Goal: Task Accomplishment & Management: Manage account settings

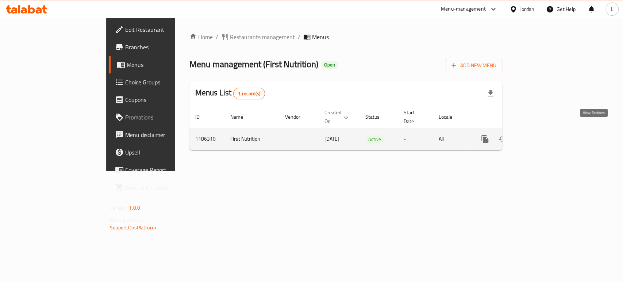
click at [542, 135] on icon "enhanced table" at bounding box center [538, 139] width 9 height 9
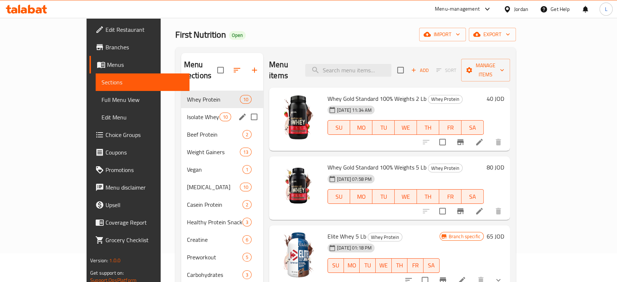
scroll to position [41, 0]
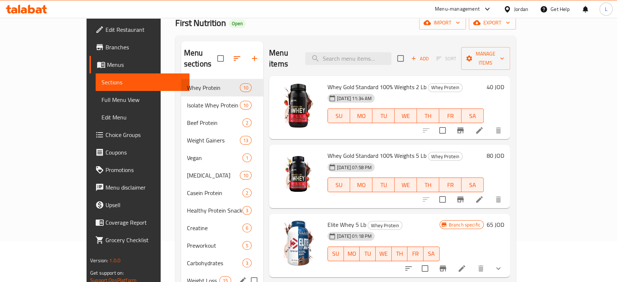
click at [187, 276] on span "Weight Loss" at bounding box center [203, 280] width 33 height 9
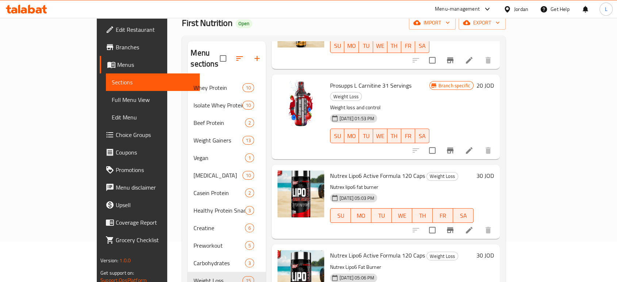
scroll to position [122, 0]
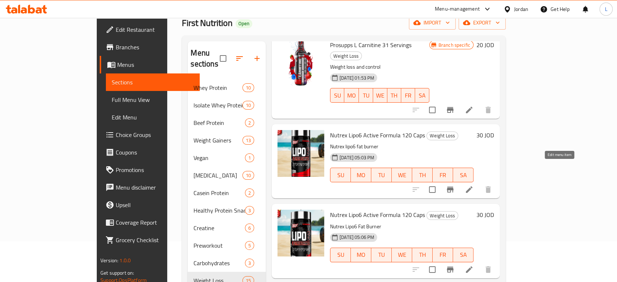
click at [473, 186] on icon at bounding box center [469, 189] width 7 height 7
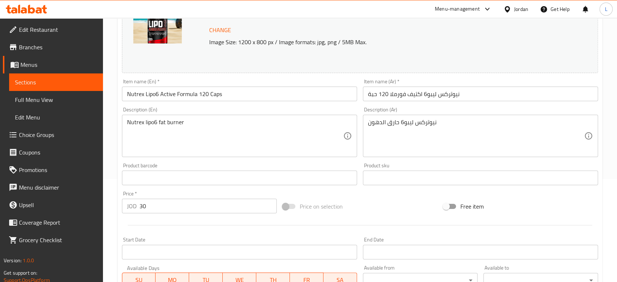
scroll to position [162, 0]
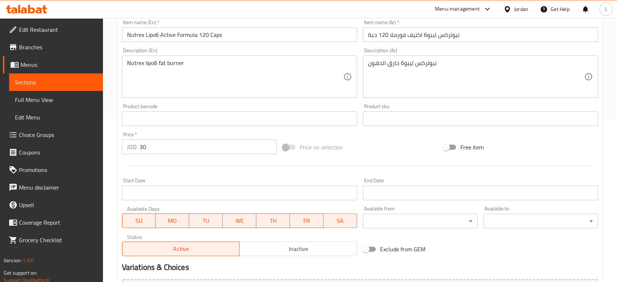
click at [298, 256] on div "Status Active Inactive" at bounding box center [239, 245] width 241 height 28
click at [307, 248] on span "Inactive" at bounding box center [299, 249] width 112 height 11
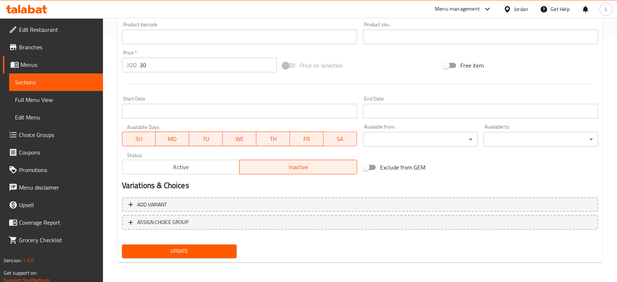
scroll to position [244, 0]
click at [207, 252] on span "Update" at bounding box center [179, 250] width 103 height 9
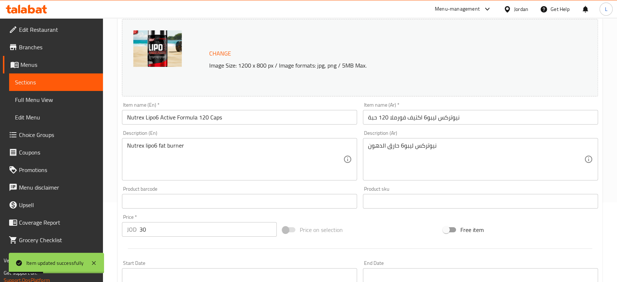
scroll to position [1, 0]
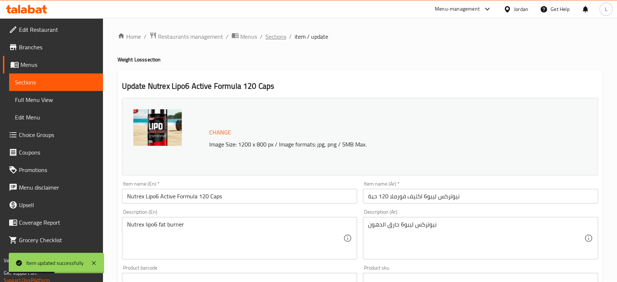
click at [281, 37] on span "Sections" at bounding box center [276, 36] width 21 height 9
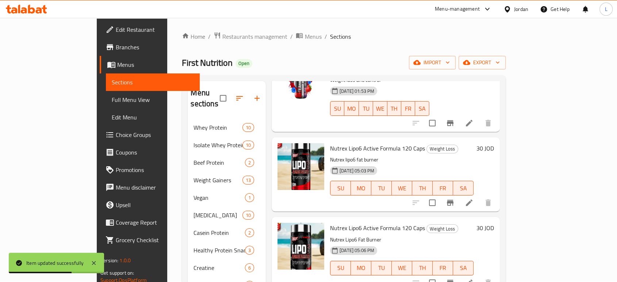
scroll to position [162, 0]
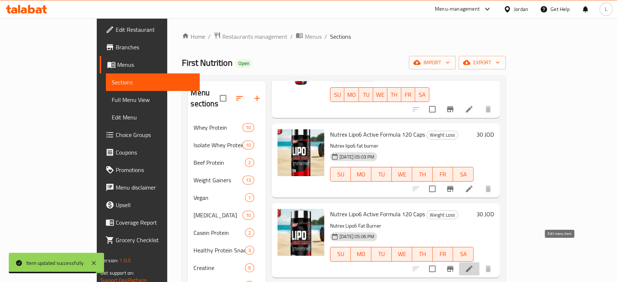
click at [473, 266] on icon at bounding box center [469, 269] width 7 height 7
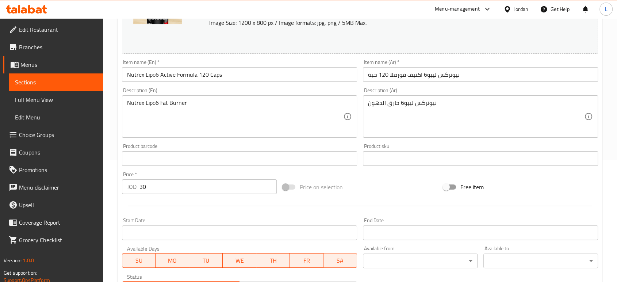
scroll to position [243, 0]
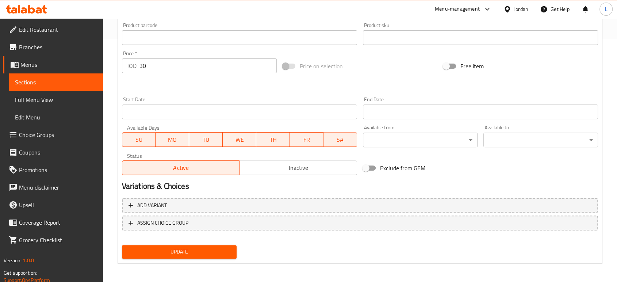
click at [300, 169] on span "Inactive" at bounding box center [299, 168] width 112 height 11
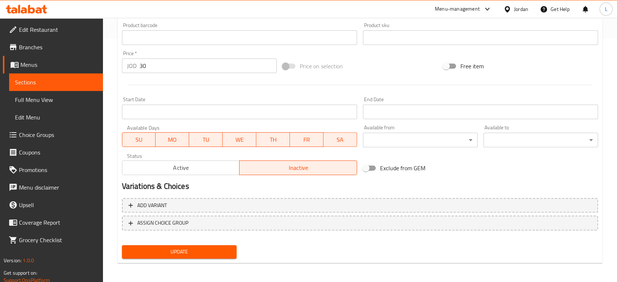
click at [201, 250] on span "Update" at bounding box center [179, 251] width 103 height 9
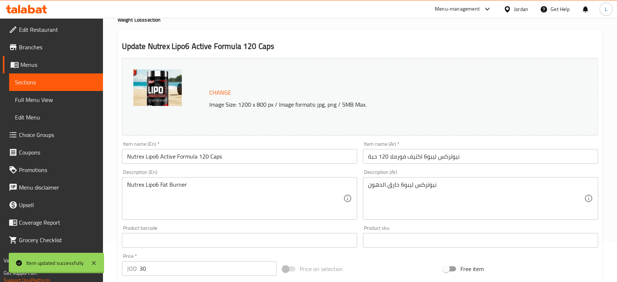
scroll to position [0, 0]
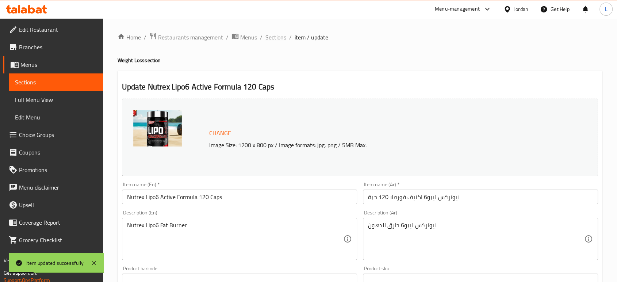
click at [271, 38] on span "Sections" at bounding box center [276, 37] width 21 height 9
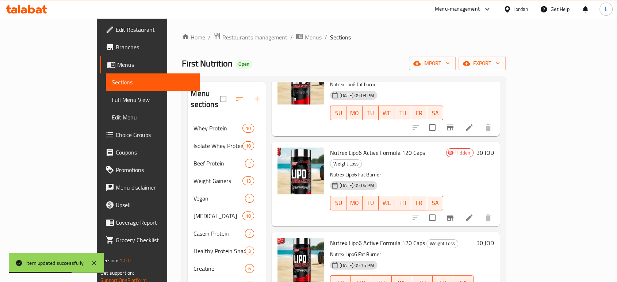
scroll to position [243, 0]
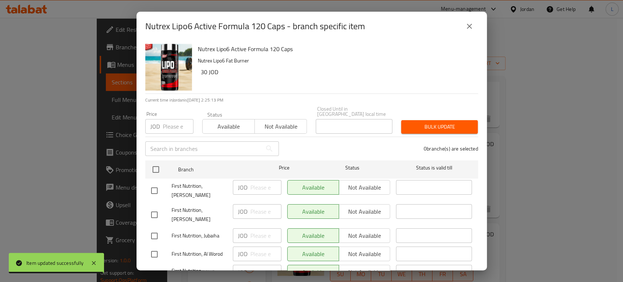
click at [267, 121] on span "Not available" at bounding box center [281, 126] width 46 height 11
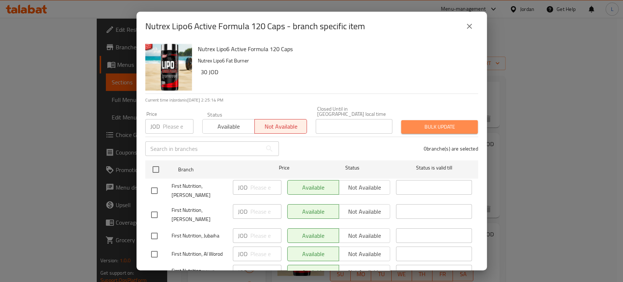
click at [438, 122] on span "Bulk update" at bounding box center [439, 126] width 65 height 9
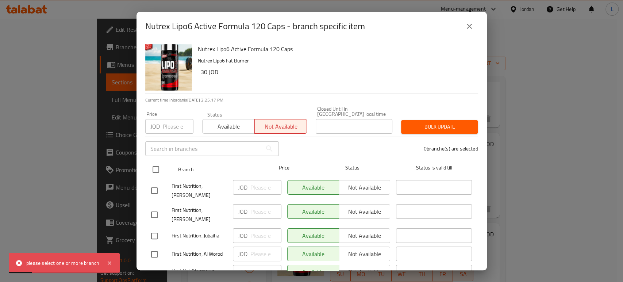
click at [159, 163] on input "checkbox" at bounding box center [155, 169] width 15 height 15
checkbox input "true"
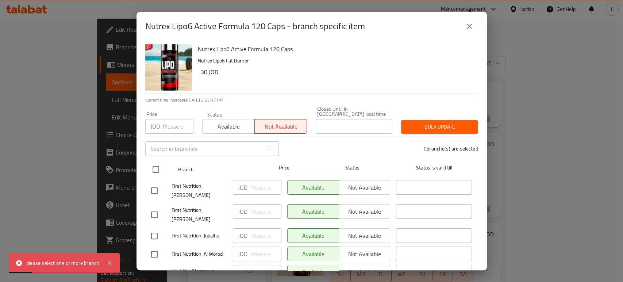
checkbox input "true"
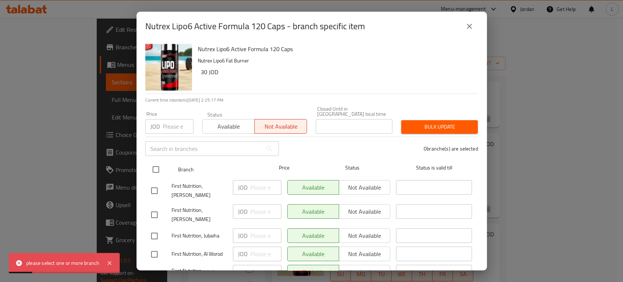
checkbox input "true"
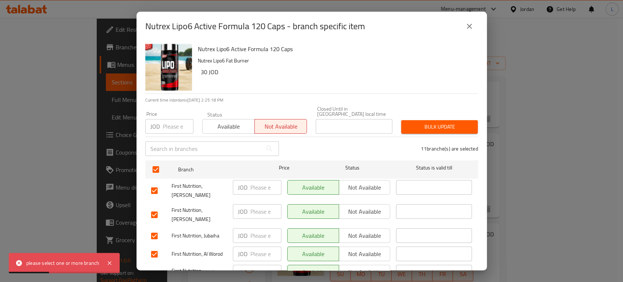
click at [448, 122] on span "Bulk update" at bounding box center [439, 126] width 65 height 9
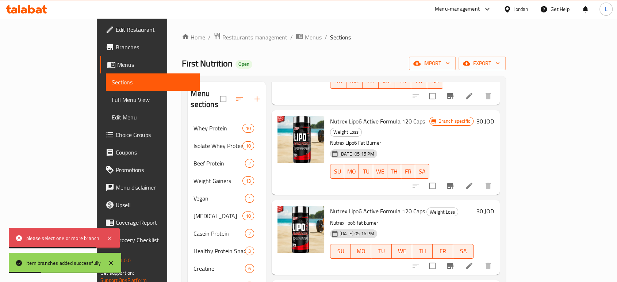
scroll to position [365, 0]
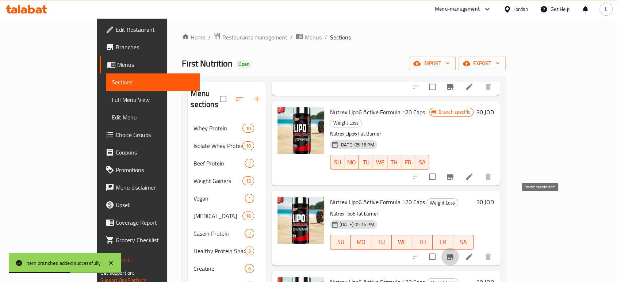
click at [455, 252] on icon "Branch-specific-item" at bounding box center [450, 256] width 9 height 9
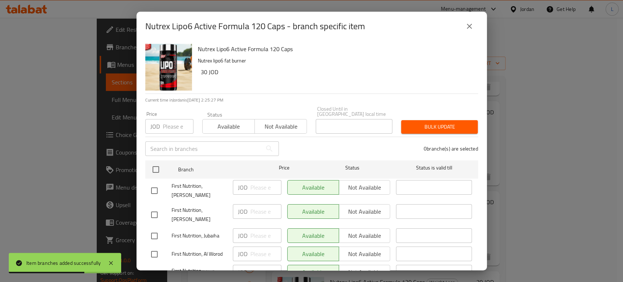
click at [284, 122] on span "Not available" at bounding box center [281, 126] width 46 height 11
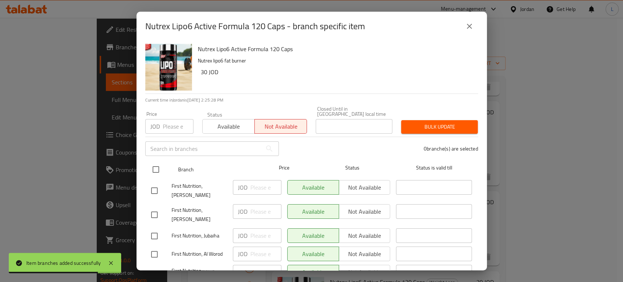
click at [153, 163] on input "checkbox" at bounding box center [155, 169] width 15 height 15
checkbox input "true"
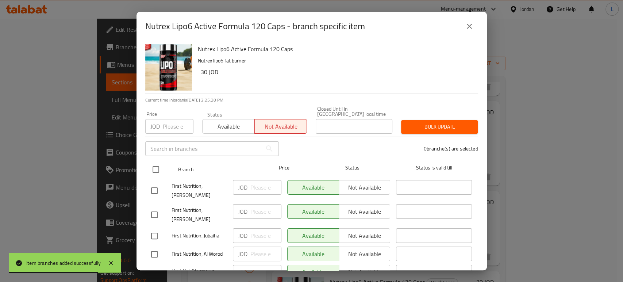
checkbox input "true"
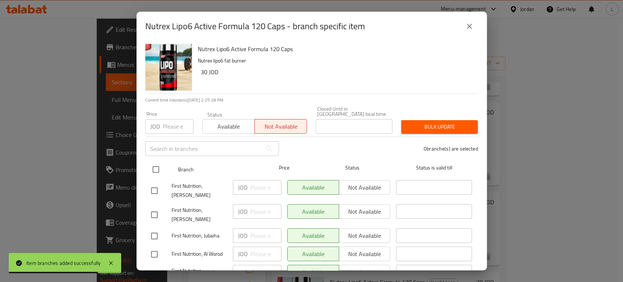
checkbox input "true"
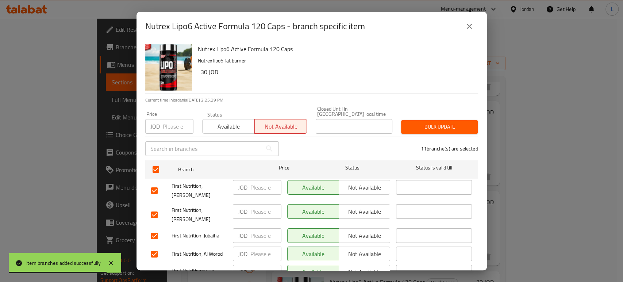
click at [407, 122] on span "Bulk update" at bounding box center [439, 126] width 65 height 9
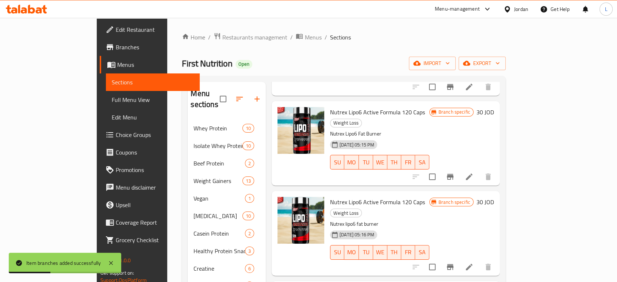
scroll to position [406, 0]
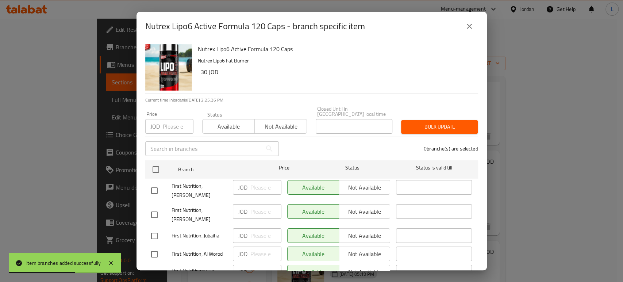
click at [268, 122] on span "Not available" at bounding box center [281, 126] width 46 height 11
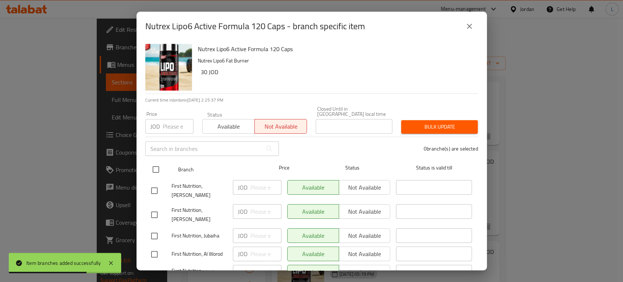
click at [154, 164] on input "checkbox" at bounding box center [155, 169] width 15 height 15
checkbox input "true"
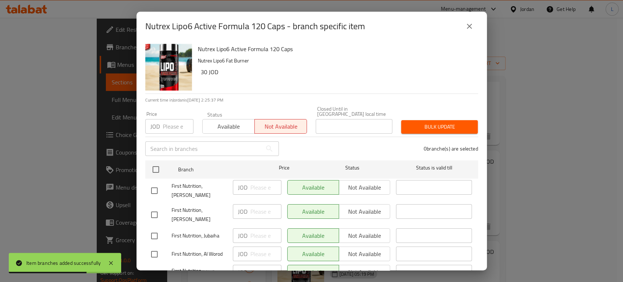
checkbox input "true"
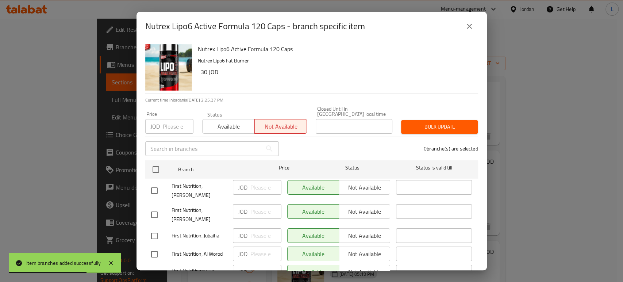
checkbox input "true"
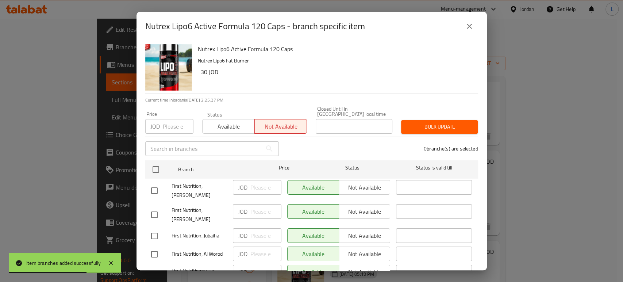
checkbox input "true"
click at [419, 122] on span "Bulk update" at bounding box center [439, 126] width 65 height 9
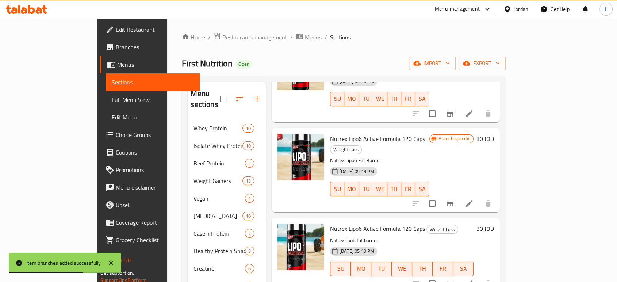
scroll to position [527, 0]
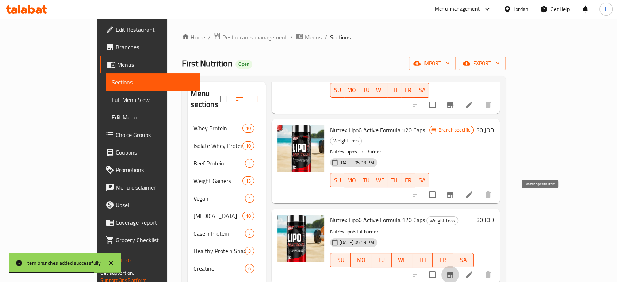
click at [455, 270] on icon "Branch-specific-item" at bounding box center [450, 274] width 9 height 9
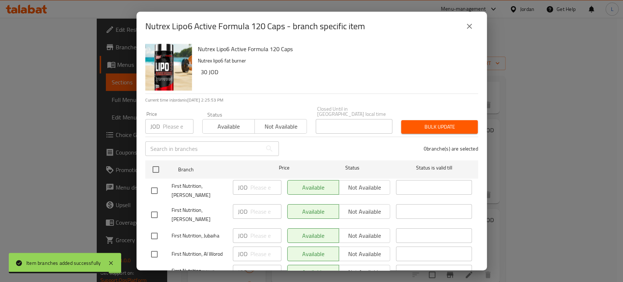
click at [277, 122] on span "Not available" at bounding box center [281, 126] width 46 height 11
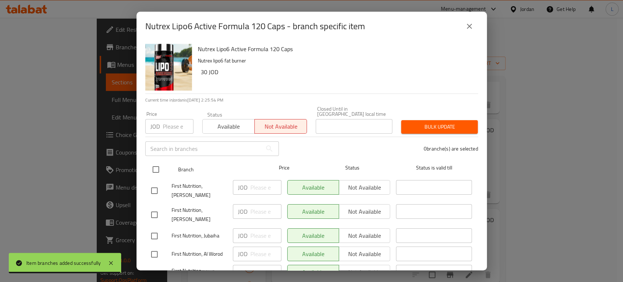
click at [154, 164] on input "checkbox" at bounding box center [155, 169] width 15 height 15
checkbox input "true"
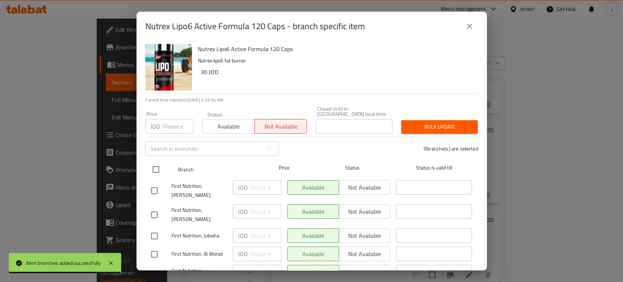
checkbox input "true"
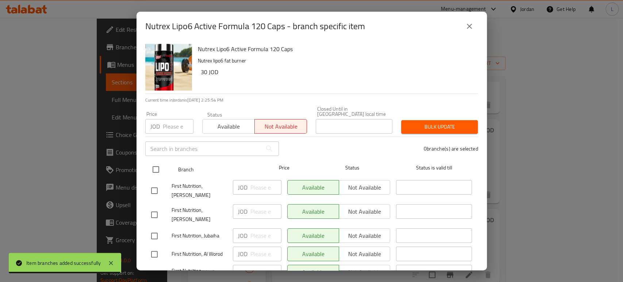
checkbox input "true"
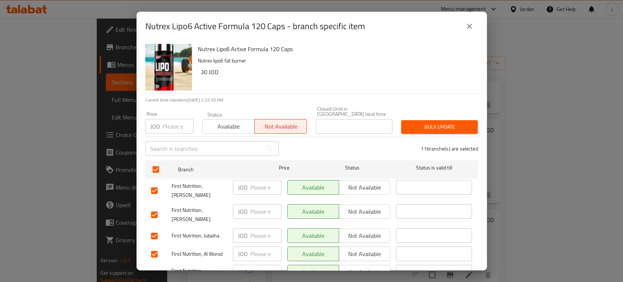
click at [439, 122] on span "Bulk update" at bounding box center [439, 126] width 65 height 9
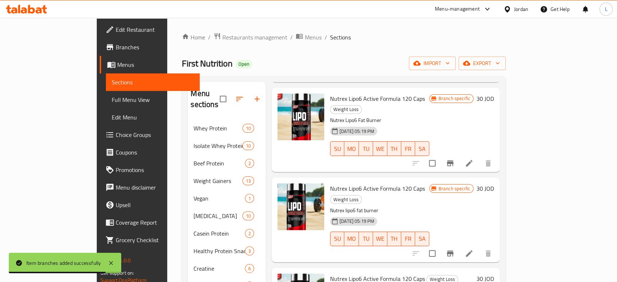
scroll to position [568, 0]
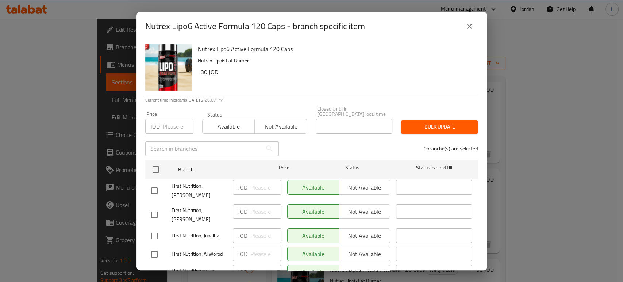
click at [255, 119] on button "Not available" at bounding box center [281, 126] width 53 height 15
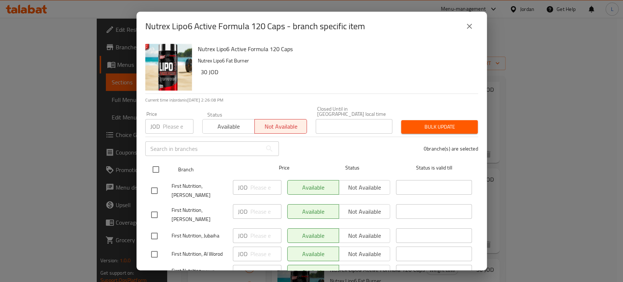
click at [157, 168] on input "checkbox" at bounding box center [155, 169] width 15 height 15
checkbox input "true"
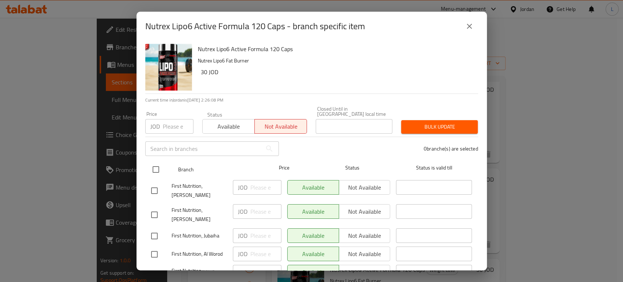
checkbox input "true"
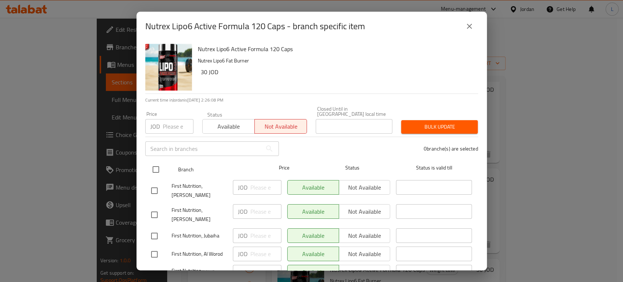
checkbox input "true"
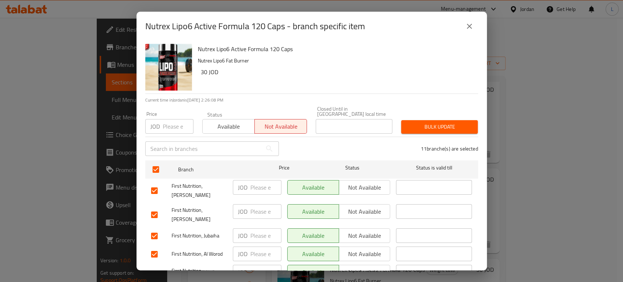
click at [426, 125] on span "Bulk update" at bounding box center [439, 126] width 65 height 9
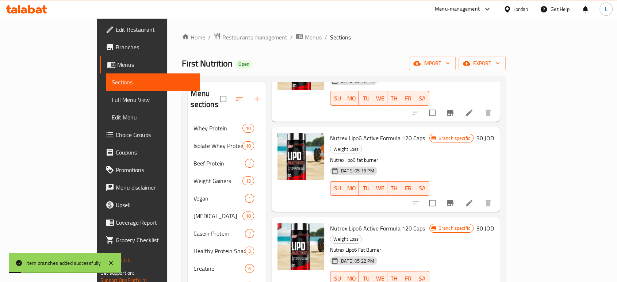
scroll to position [649, 0]
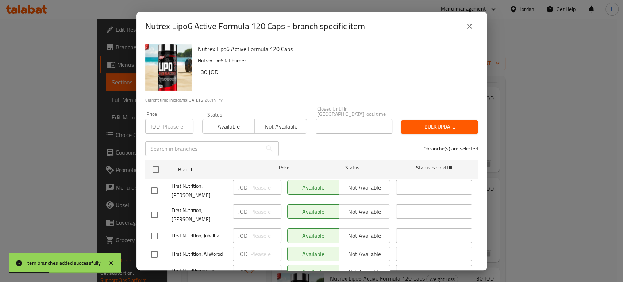
click at [291, 121] on span "Not available" at bounding box center [281, 126] width 46 height 11
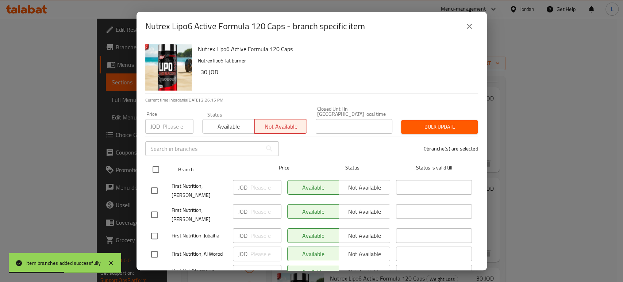
click at [154, 166] on input "checkbox" at bounding box center [155, 169] width 15 height 15
checkbox input "true"
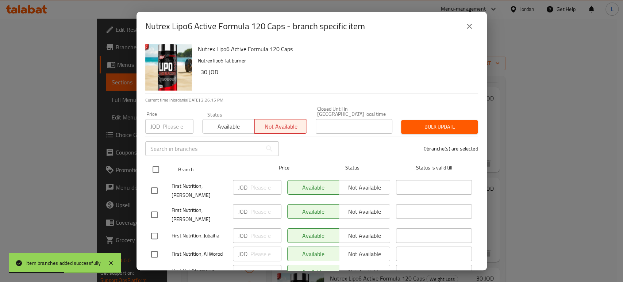
checkbox input "true"
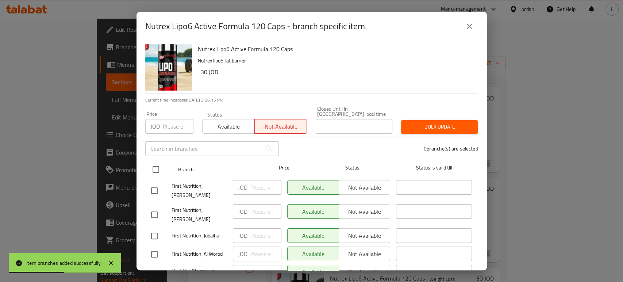
checkbox input "true"
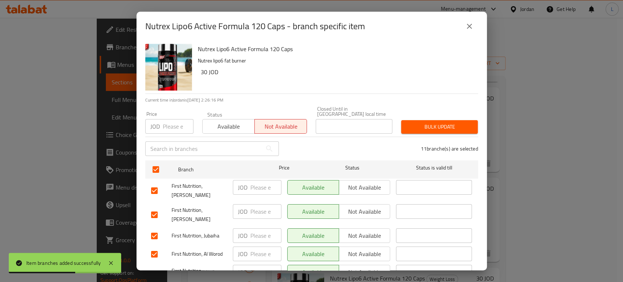
click at [419, 125] on span "Bulk update" at bounding box center [439, 126] width 65 height 9
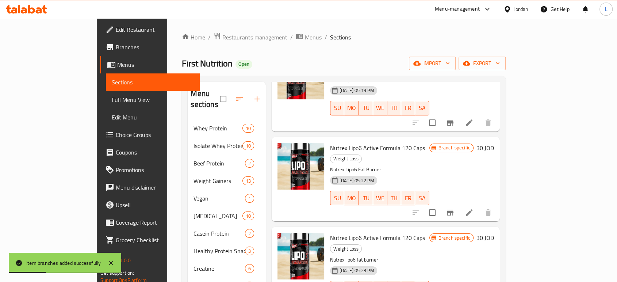
scroll to position [730, 0]
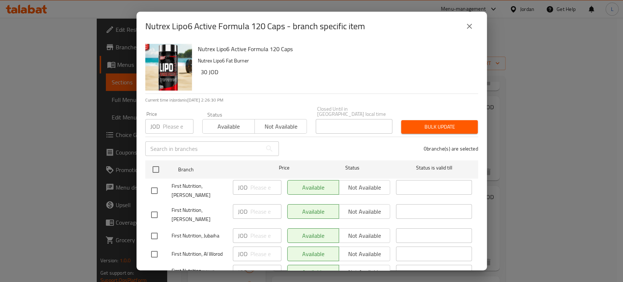
click at [262, 121] on span "Not available" at bounding box center [281, 126] width 46 height 11
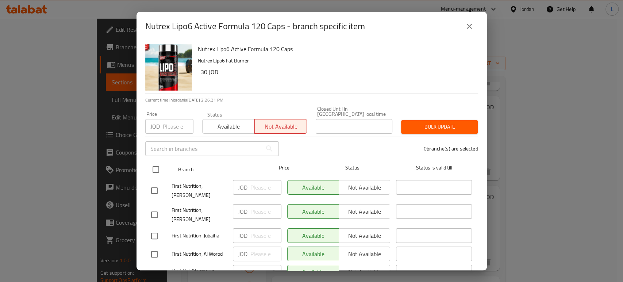
click at [154, 165] on input "checkbox" at bounding box center [155, 169] width 15 height 15
checkbox input "true"
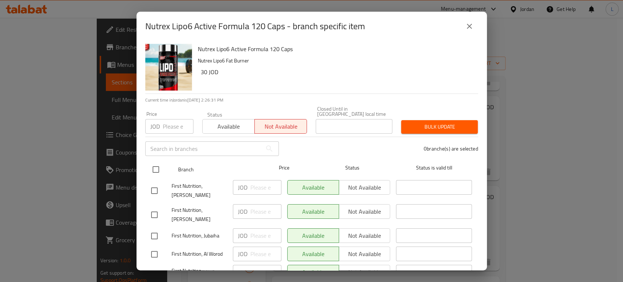
checkbox input "true"
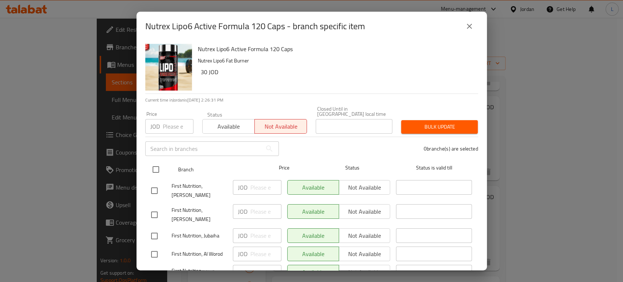
checkbox input "true"
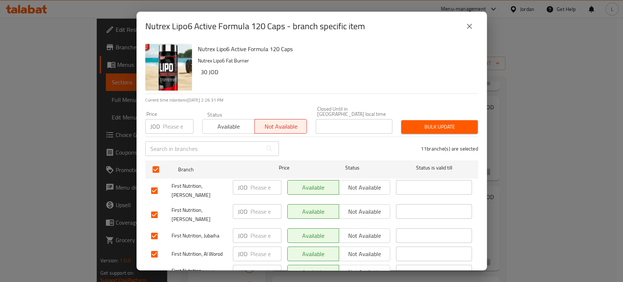
click at [444, 122] on span "Bulk update" at bounding box center [439, 126] width 65 height 9
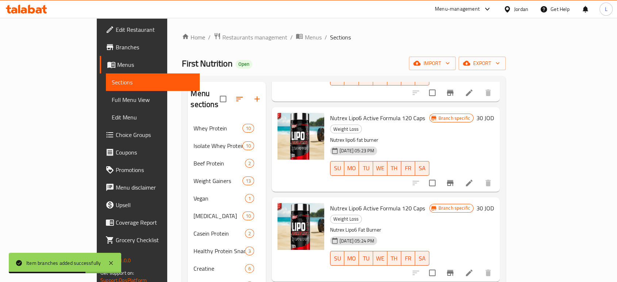
scroll to position [812, 0]
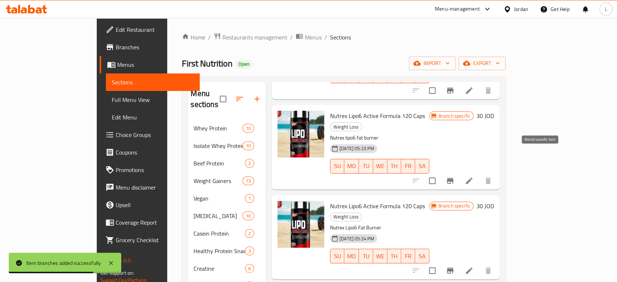
click at [455, 266] on icon "Branch-specific-item" at bounding box center [450, 270] width 9 height 9
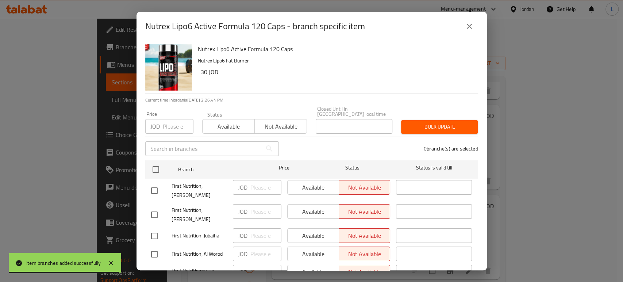
click at [467, 28] on icon "close" at bounding box center [469, 26] width 9 height 9
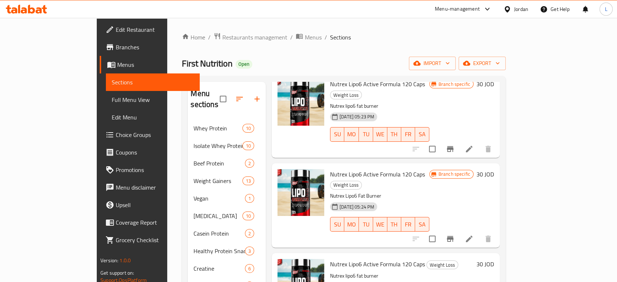
scroll to position [852, 0]
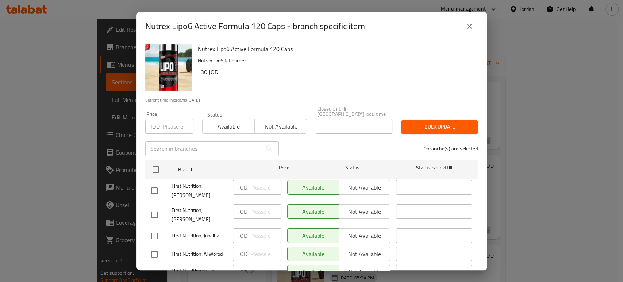
click at [276, 126] on span "Not available" at bounding box center [281, 126] width 46 height 11
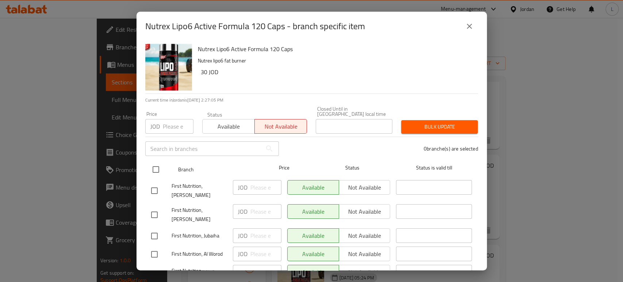
click at [154, 166] on input "checkbox" at bounding box center [155, 169] width 15 height 15
checkbox input "true"
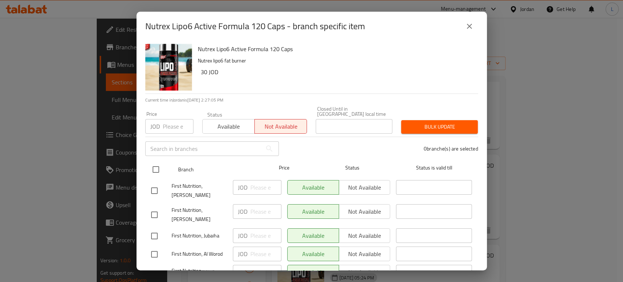
checkbox input "true"
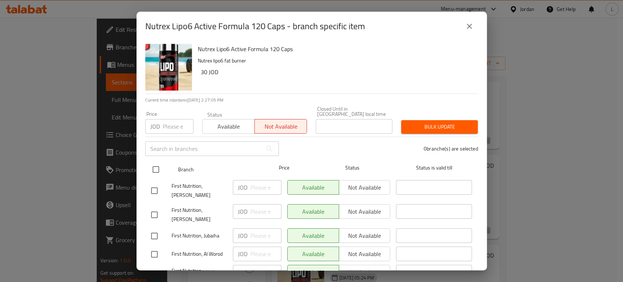
checkbox input "true"
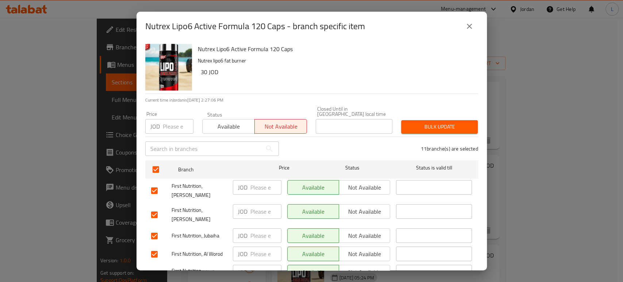
click at [453, 120] on button "Bulk update" at bounding box center [439, 127] width 77 height 14
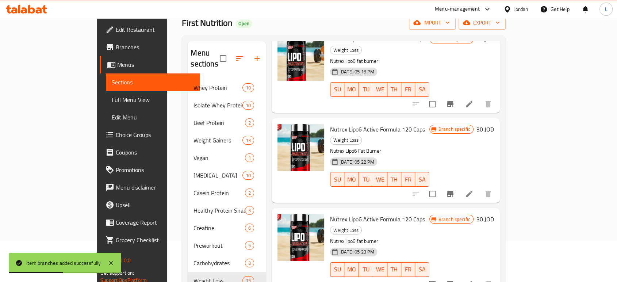
scroll to position [708, 0]
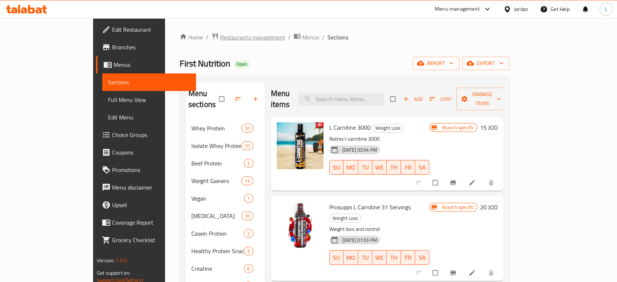
click at [220, 38] on span "Restaurants management" at bounding box center [252, 37] width 65 height 9
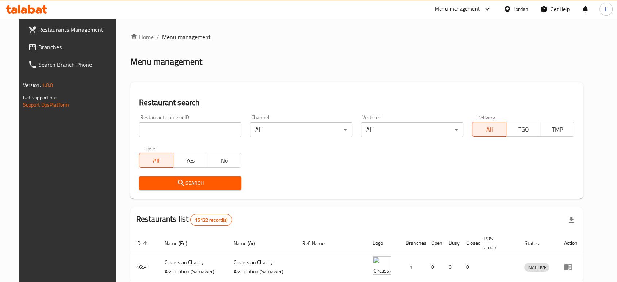
click at [188, 136] on input "search" at bounding box center [190, 129] width 102 height 15
type input "marouf"
click at [568, 62] on div "Menu management" at bounding box center [356, 62] width 453 height 12
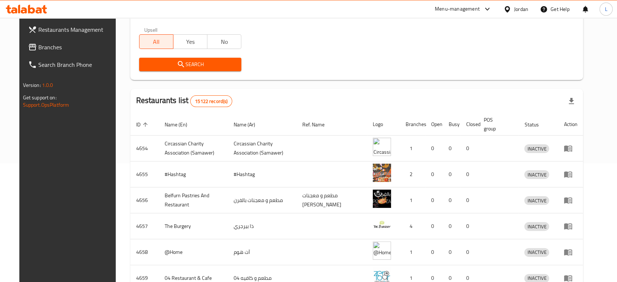
scroll to position [122, 0]
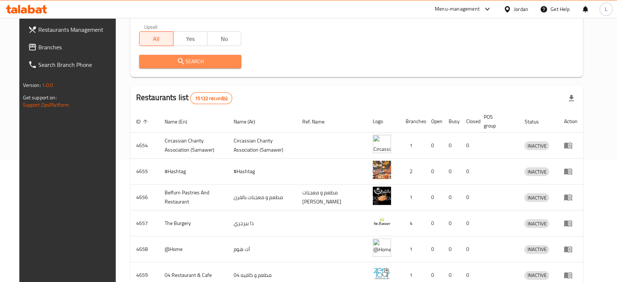
click at [167, 66] on button "Search" at bounding box center [190, 62] width 102 height 14
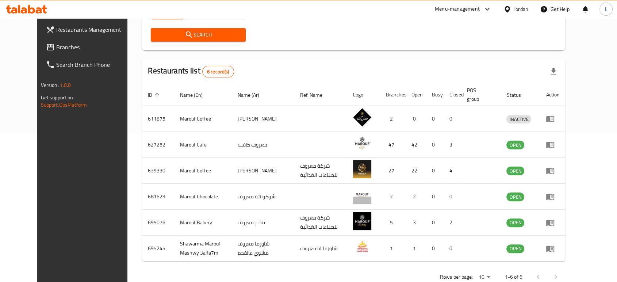
scroll to position [162, 0]
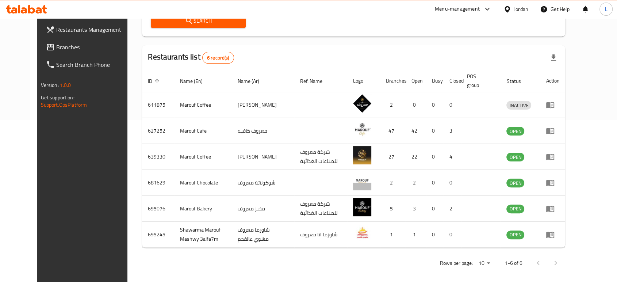
click at [73, 201] on div "Restaurants Management Branches Search Branch Phone Version: 1.0.0 Get support …" at bounding box center [88, 159] width 103 height 282
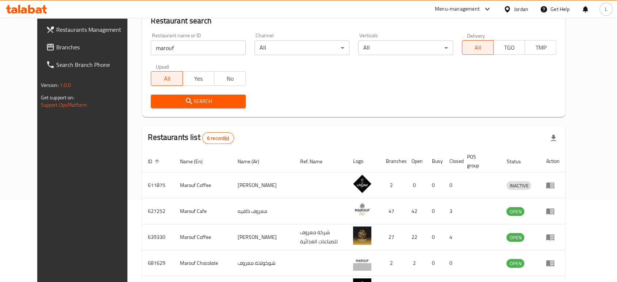
scroll to position [81, 0]
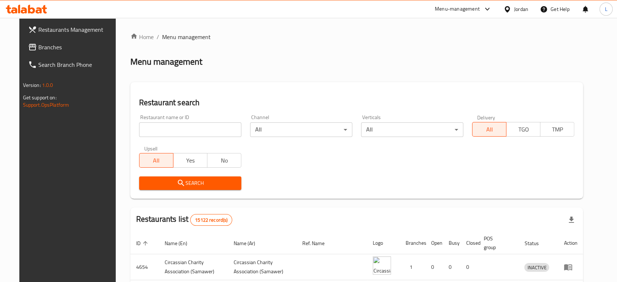
click at [465, 8] on div "Menu-management" at bounding box center [457, 9] width 45 height 9
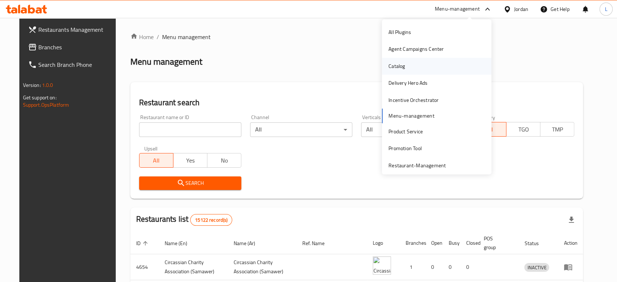
click at [402, 70] on div "Catalog" at bounding box center [397, 66] width 28 height 17
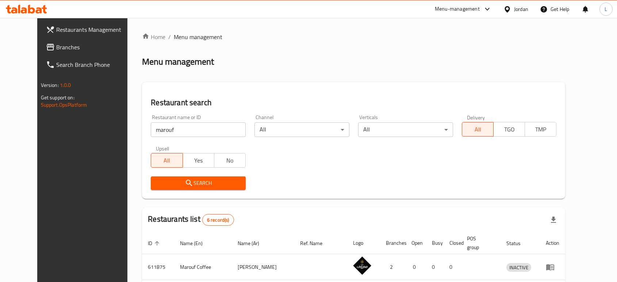
scroll to position [81, 0]
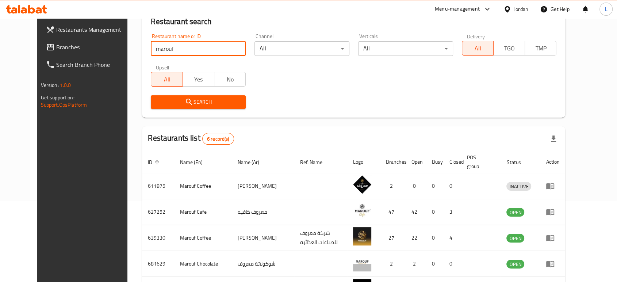
drag, startPoint x: 152, startPoint y: 49, endPoint x: 79, endPoint y: 33, distance: 75.2
click at [79, 33] on div "Restaurants Management Branches Search Branch Phone Version: 1.0.0 Get support …" at bounding box center [308, 152] width 543 height 431
type input "cashmere"
click at [146, 108] on div "Search" at bounding box center [198, 102] width 104 height 22
click at [157, 106] on span "Search" at bounding box center [198, 102] width 83 height 9
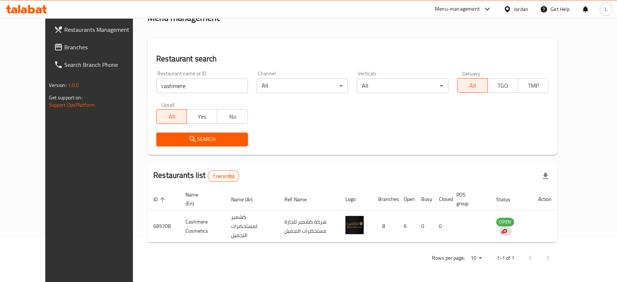
scroll to position [37, 0]
